Goal: Navigation & Orientation: Find specific page/section

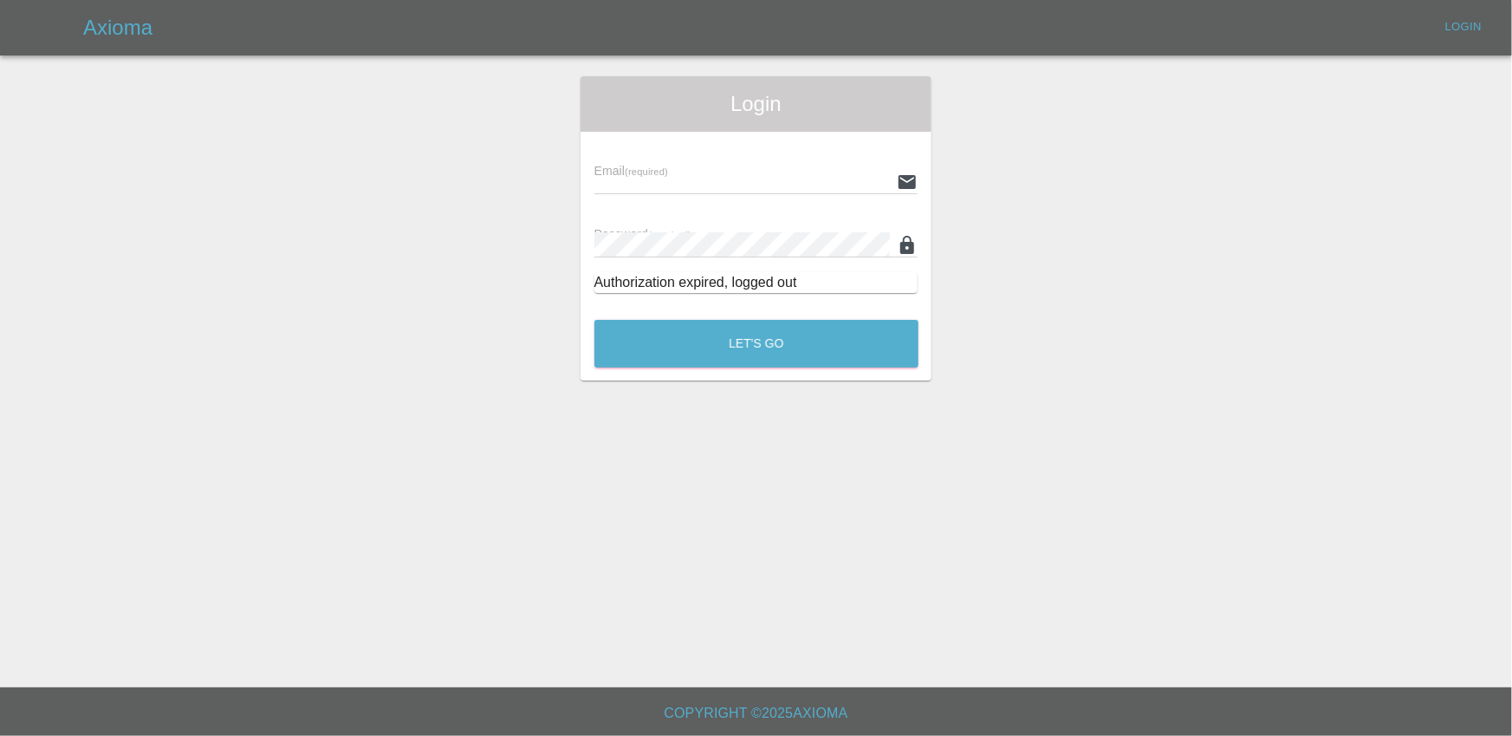
click at [730, 179] on input "text" at bounding box center [742, 181] width 296 height 25
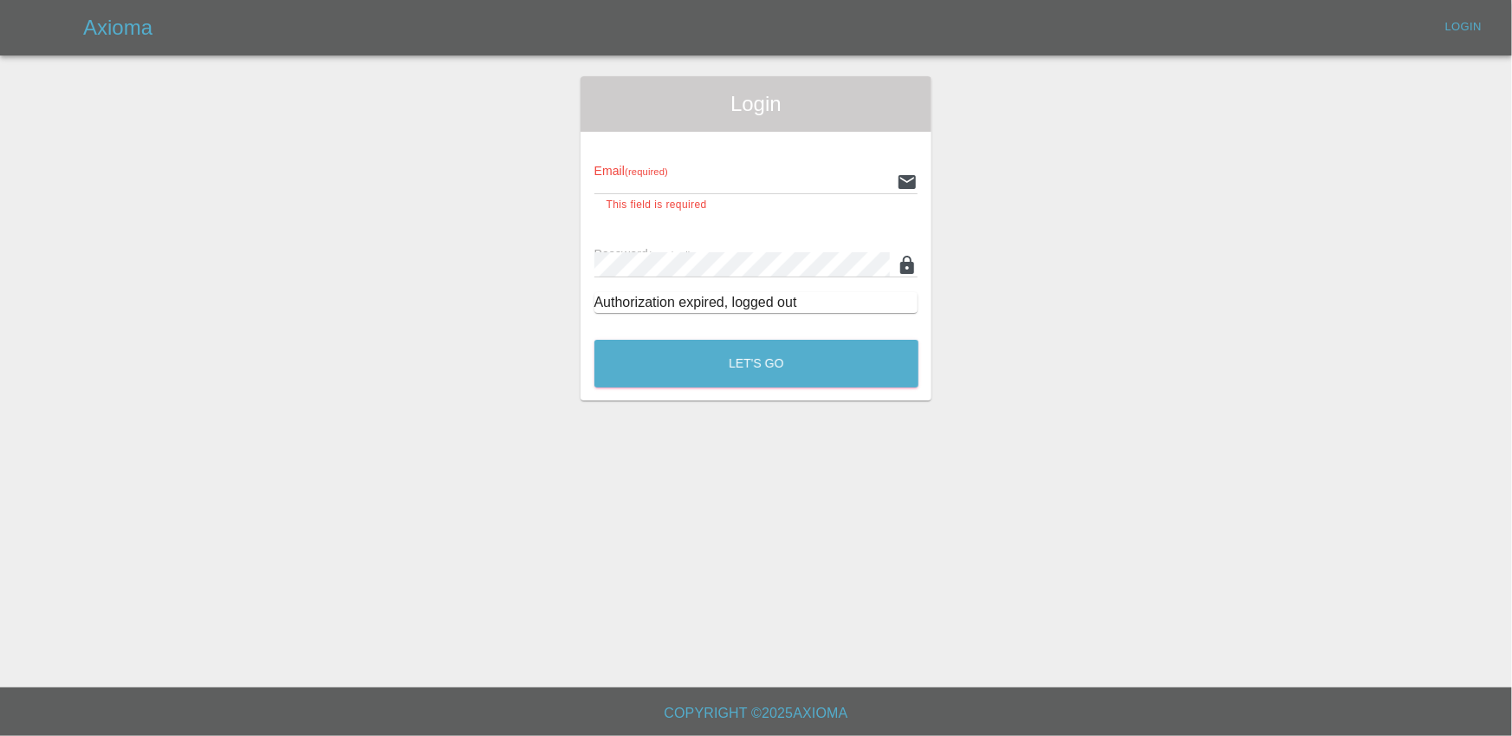
type input "[EMAIL_ADDRESS][DOMAIN_NAME]"
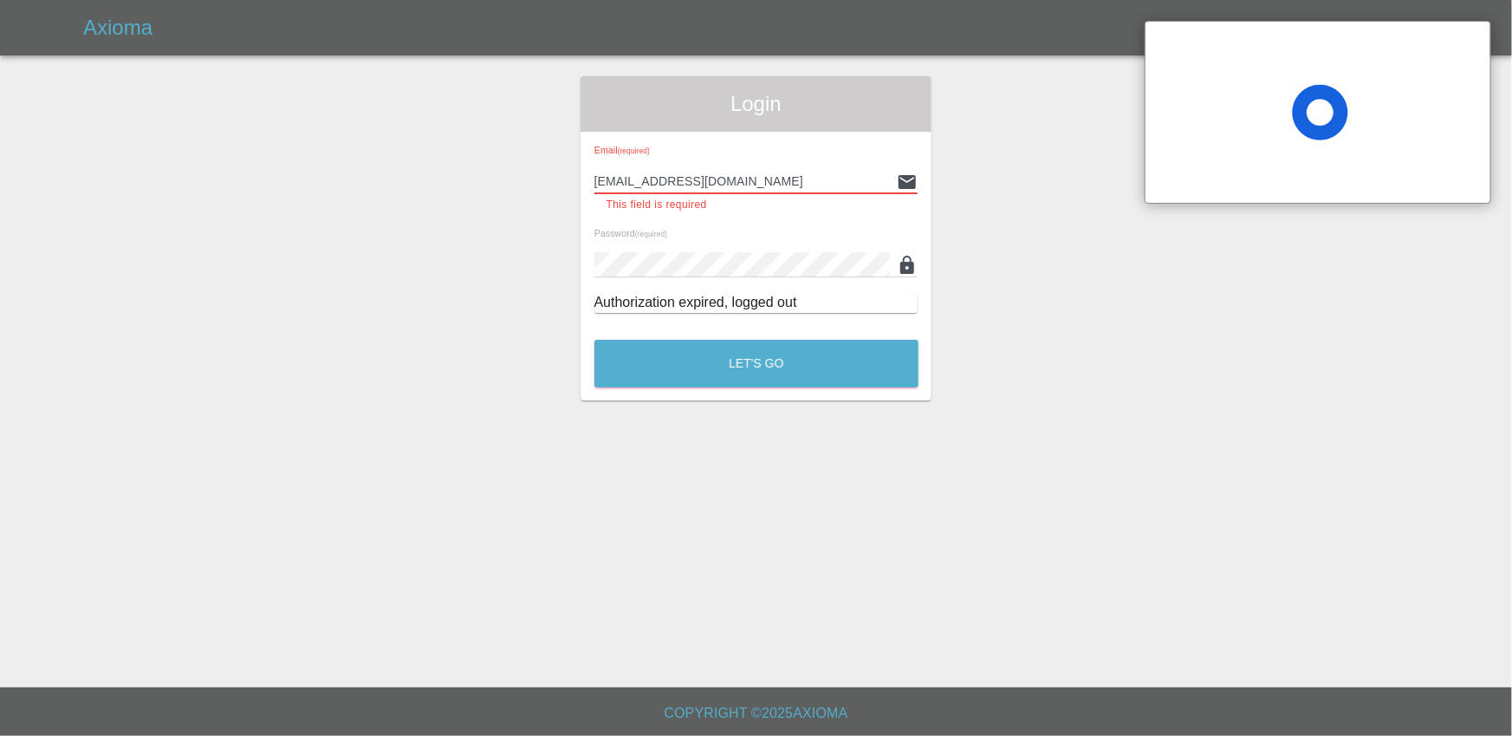
click at [594, 340] on button "Let's Go" at bounding box center [756, 364] width 324 height 48
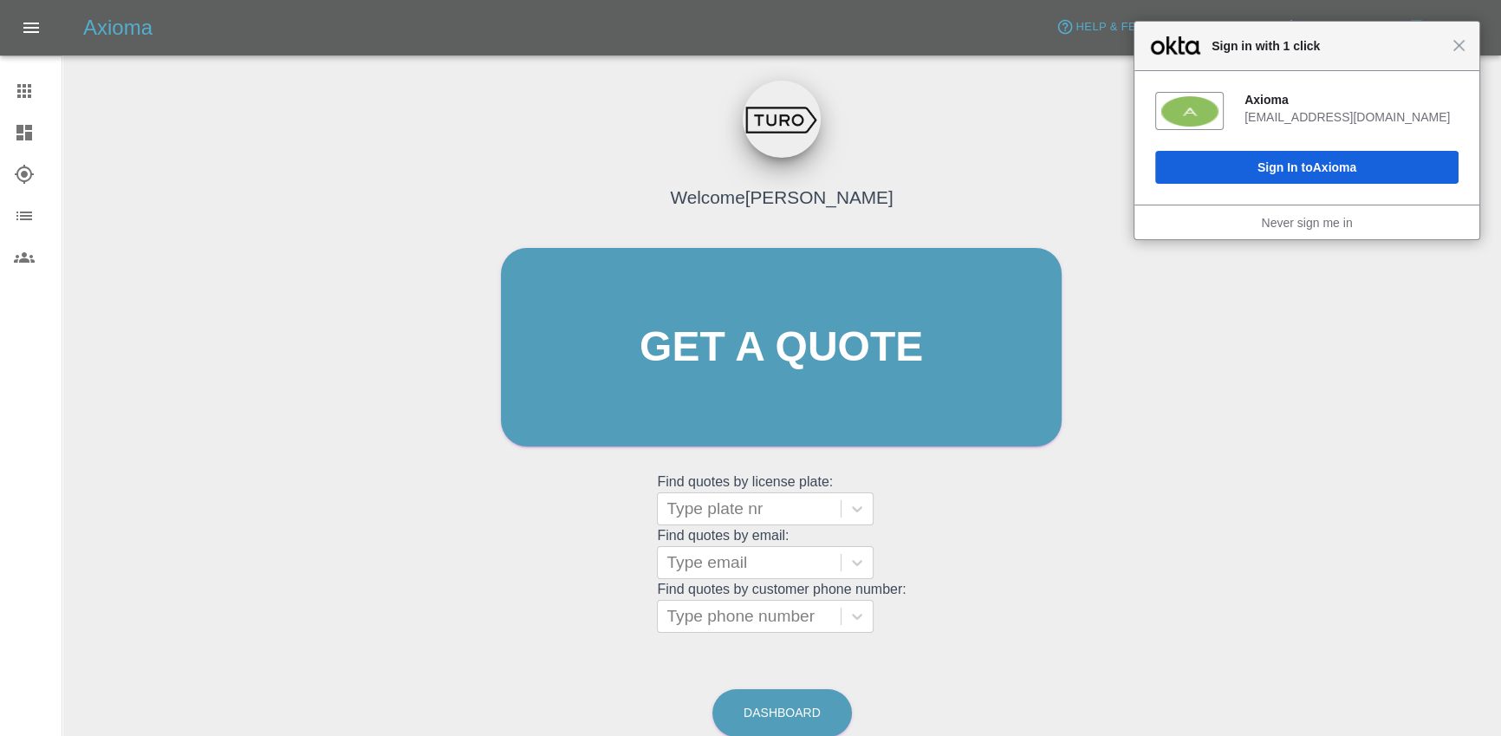
click at [12, 161] on link "Explorer" at bounding box center [31, 174] width 62 height 42
